Goal: Find specific page/section: Find specific page/section

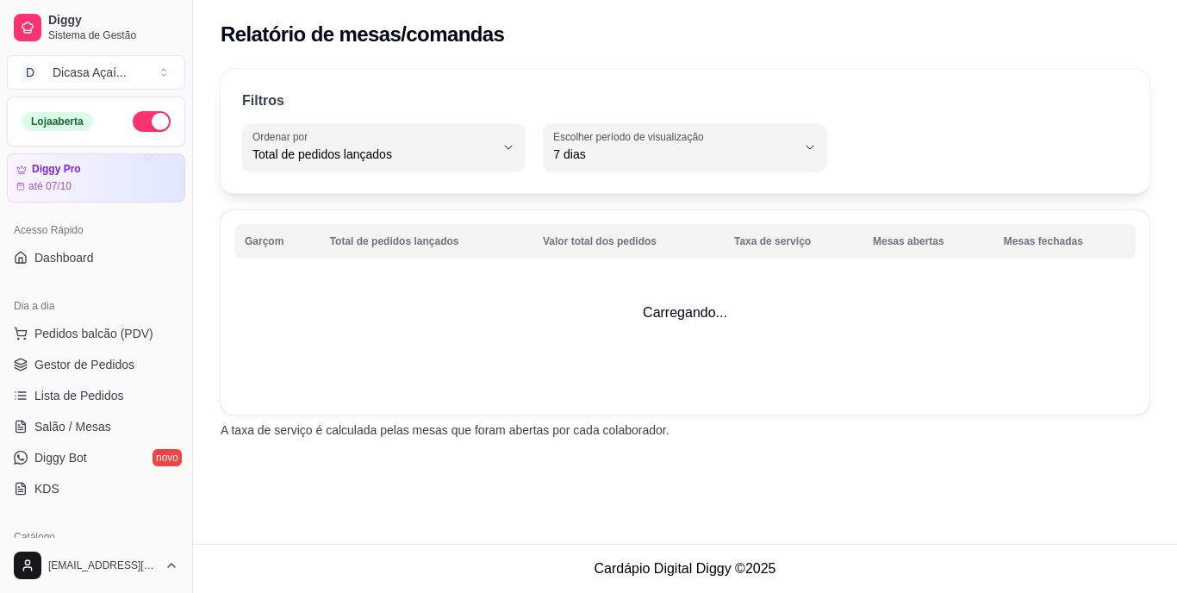
select select "TOTAL_OF_ORDERS"
select select "7"
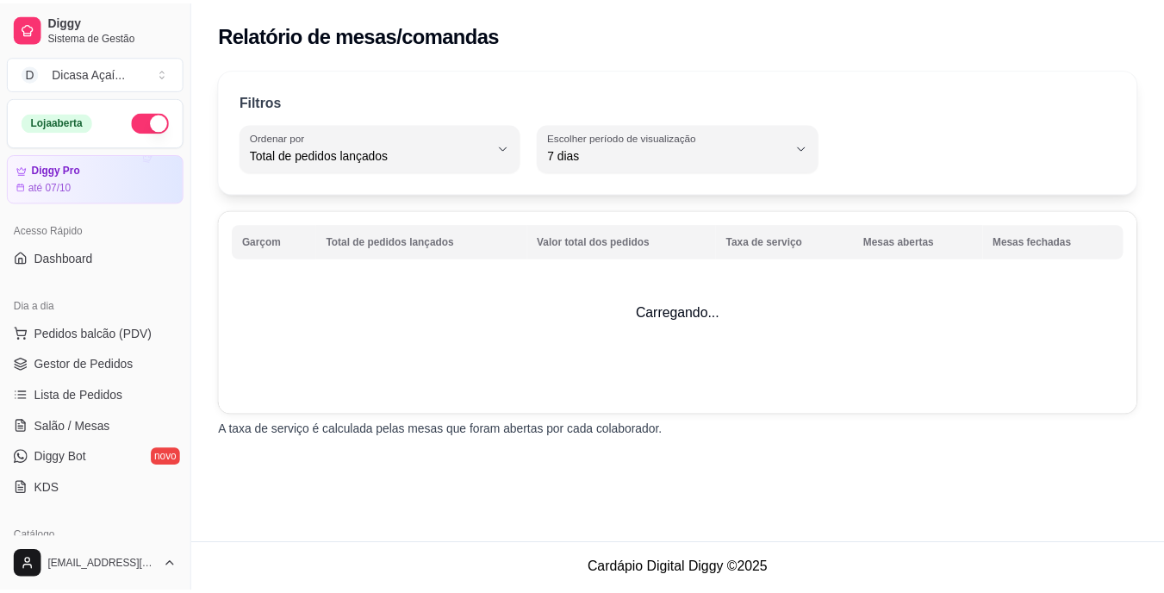
scroll to position [304, 0]
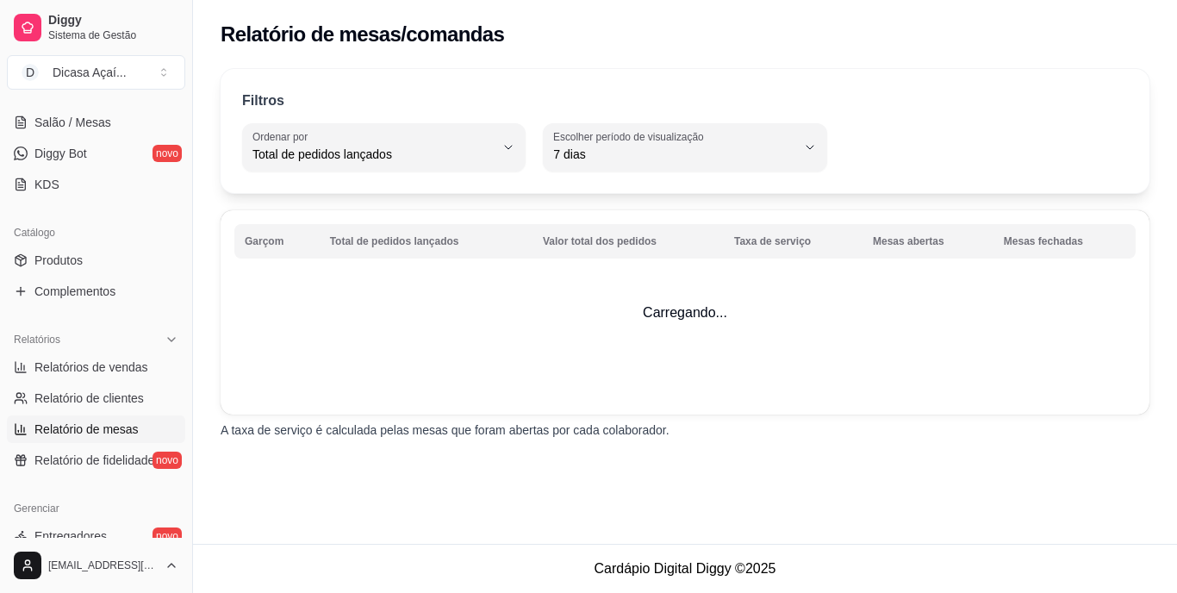
select select "30"
select select "HIGHEST_TOTAL_SPENT_WITH_ORDERS"
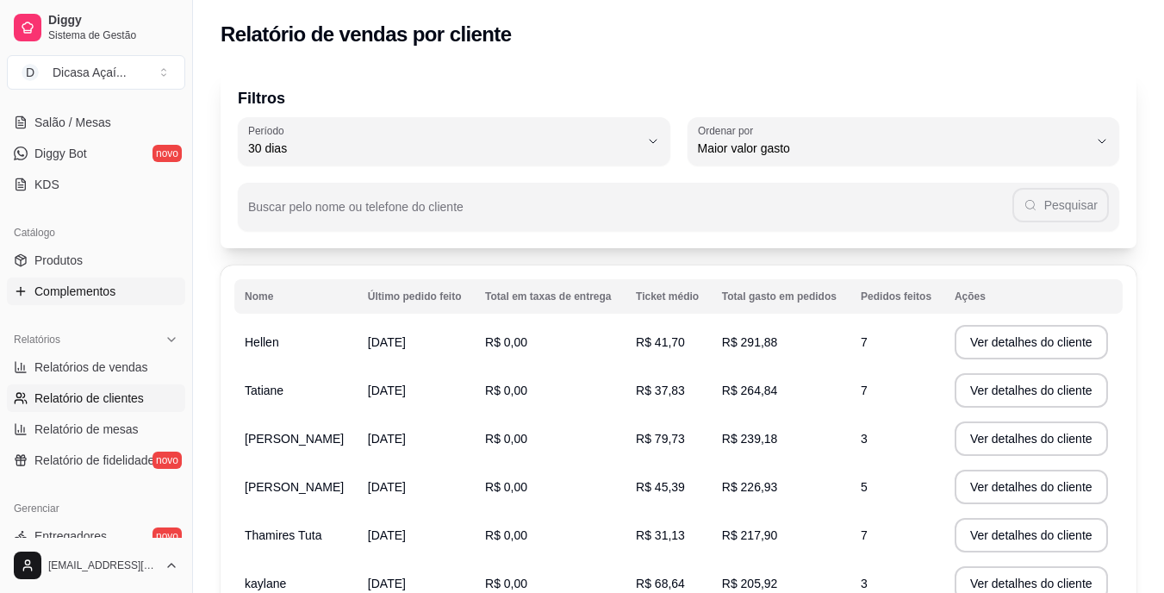
click at [73, 298] on span "Complementos" at bounding box center [74, 291] width 81 height 17
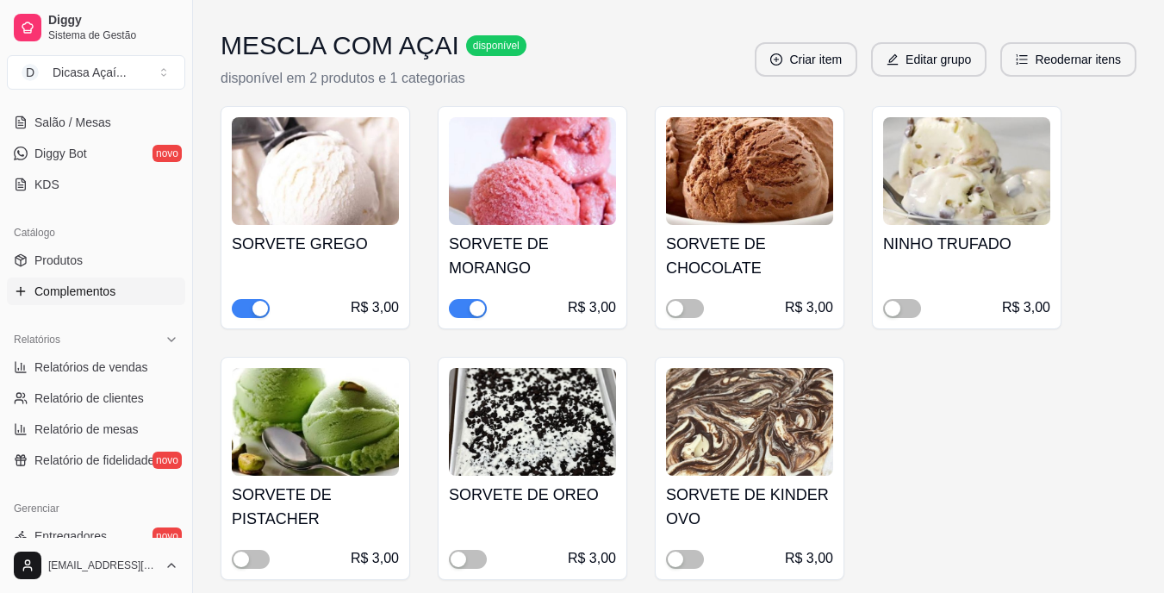
scroll to position [3346, 0]
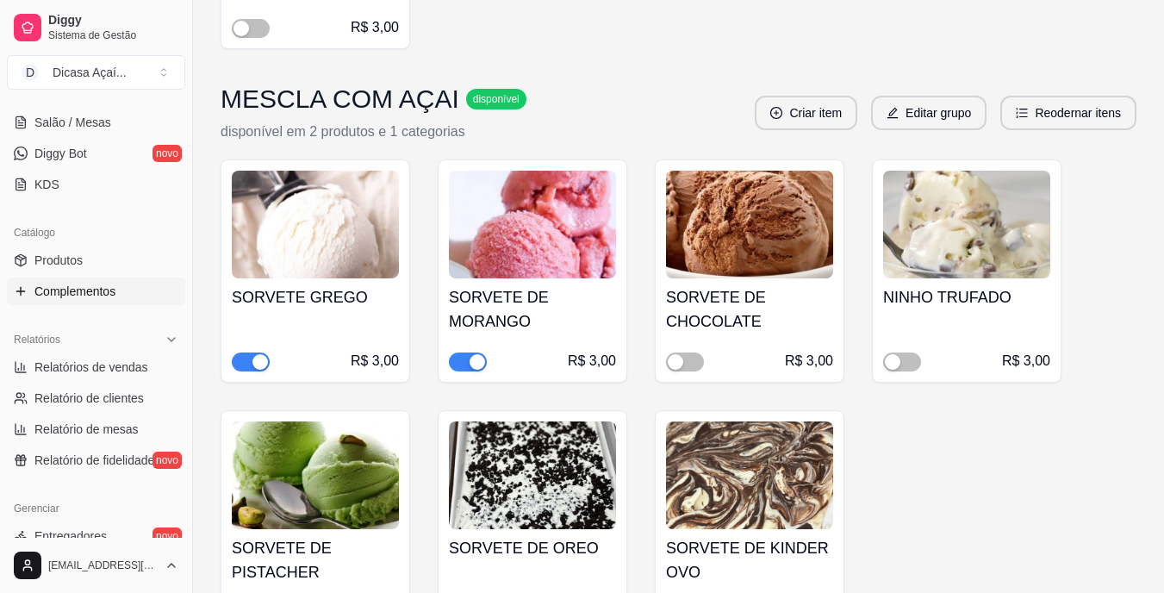
drag, startPoint x: 1158, startPoint y: 403, endPoint x: 1174, endPoint y: 403, distance: 15.5
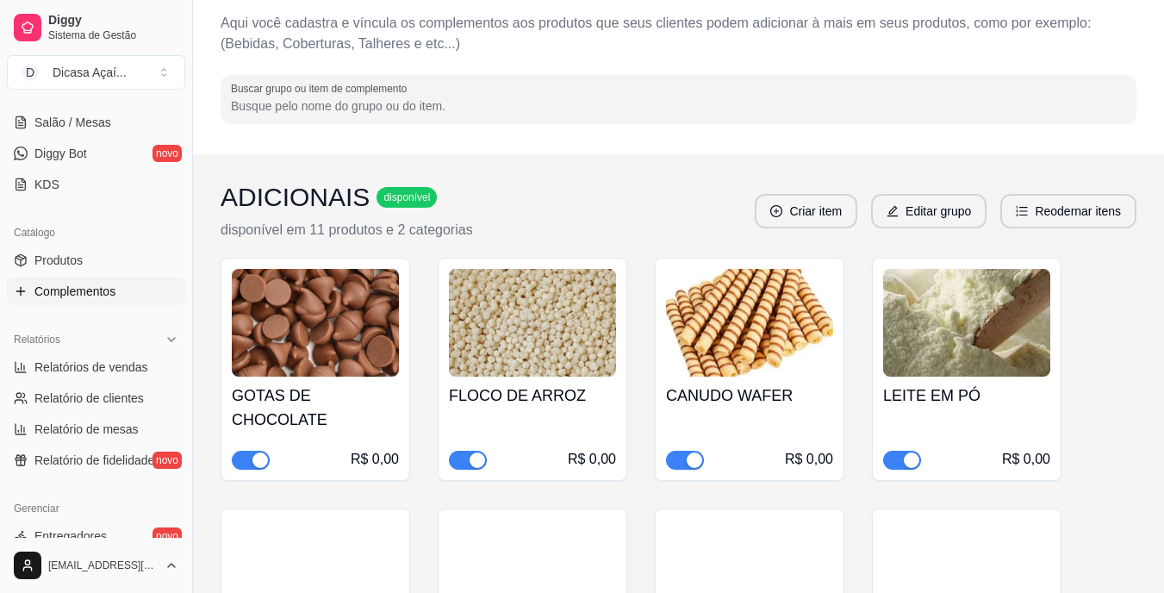
scroll to position [0, 0]
